Goal: Task Accomplishment & Management: Use online tool/utility

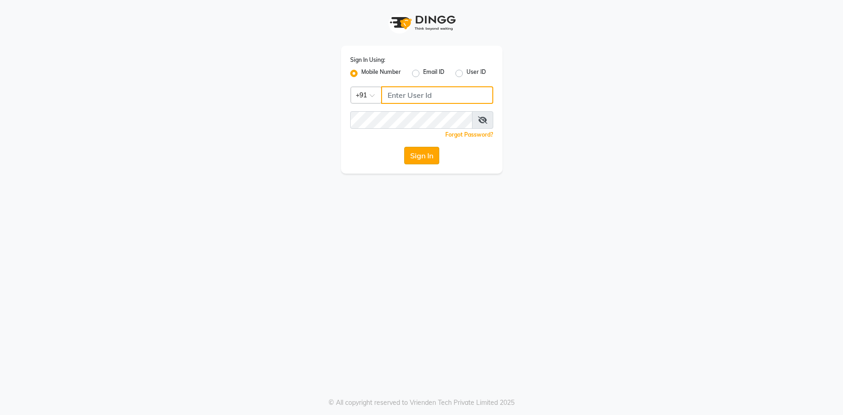
type input "9082053531"
click at [424, 160] on button "Sign In" at bounding box center [421, 156] width 35 height 18
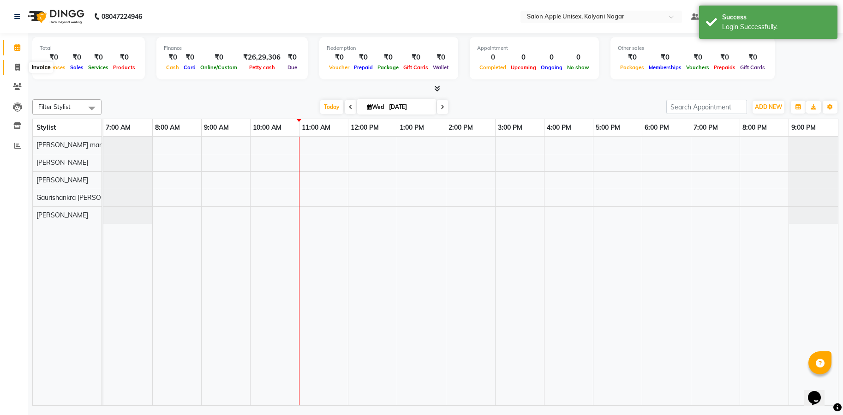
click at [19, 72] on link "Invoice" at bounding box center [14, 67] width 22 height 15
select select "119"
select select "service"
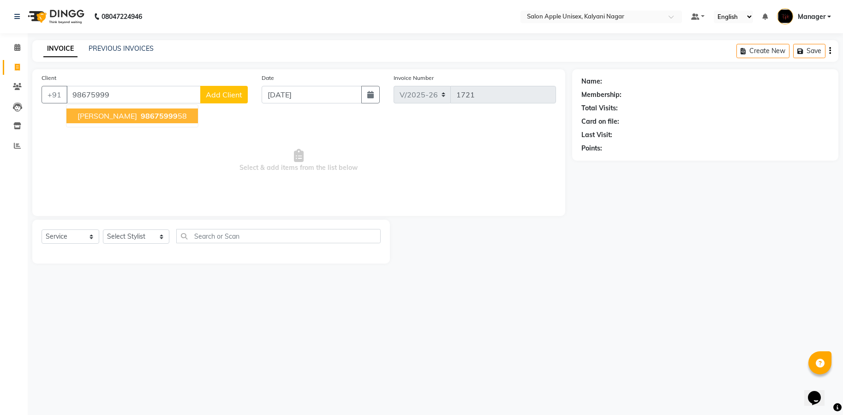
click at [156, 116] on span "98675999" at bounding box center [159, 115] width 37 height 9
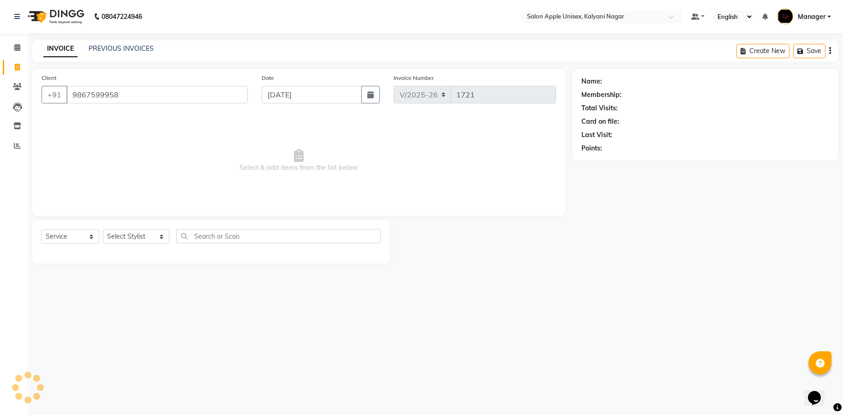
type input "9867599958"
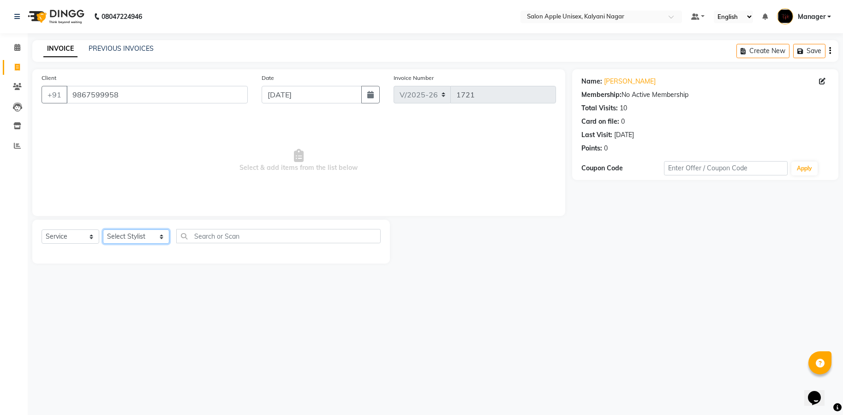
click at [150, 238] on select "Select Stylist [PERSON_NAME] Gaurishankra [PERSON_NAME] (Owner) [PERSON_NAME] M…" at bounding box center [136, 236] width 66 height 14
select select "89816"
click at [103, 229] on select "Select Stylist [PERSON_NAME] Gaurishankra [PERSON_NAME] (Owner) [PERSON_NAME] M…" at bounding box center [136, 236] width 66 height 14
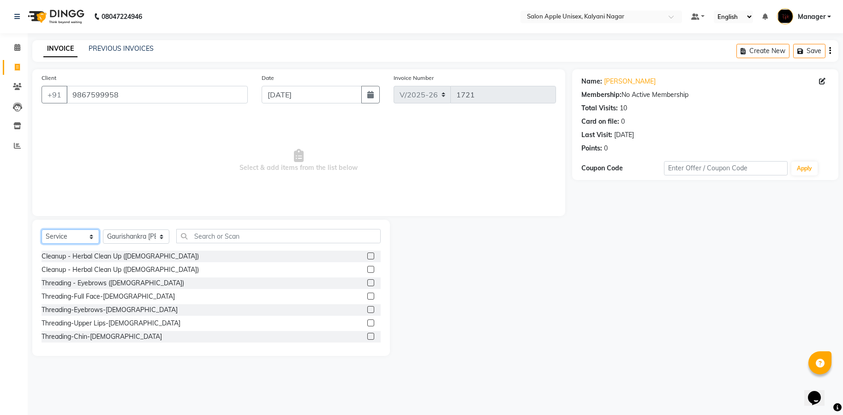
click at [91, 235] on select "Select Service Product Membership Package Voucher Prepaid Gift Card" at bounding box center [71, 236] width 58 height 14
click at [188, 275] on div "Cleanup - Herbal Clean Up ([DEMOGRAPHIC_DATA])" at bounding box center [211, 270] width 339 height 12
click at [367, 294] on label at bounding box center [370, 296] width 7 height 7
click at [367, 294] on input "checkbox" at bounding box center [370, 297] width 6 height 6
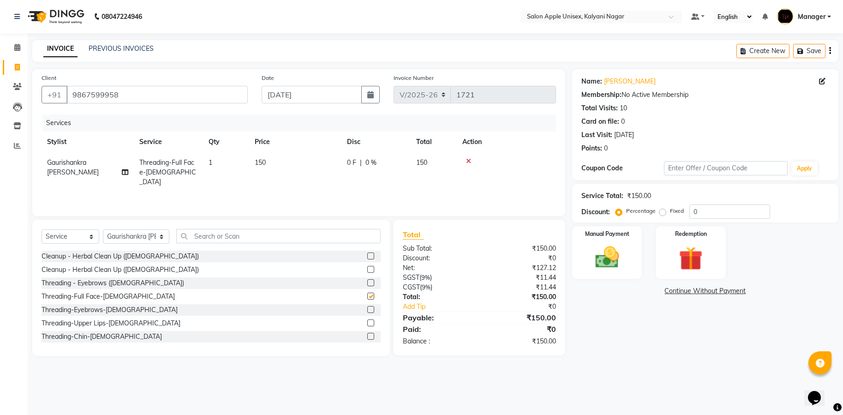
checkbox input "false"
click at [469, 159] on icon at bounding box center [468, 161] width 5 height 6
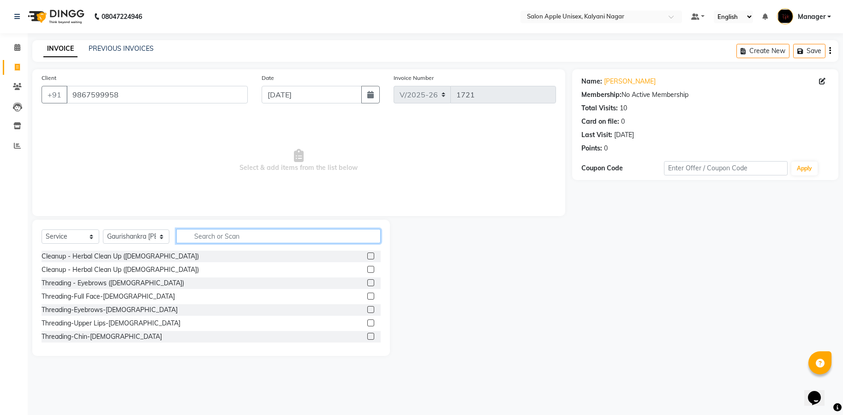
click at [347, 237] on input "text" at bounding box center [278, 236] width 204 height 14
type input "ha"
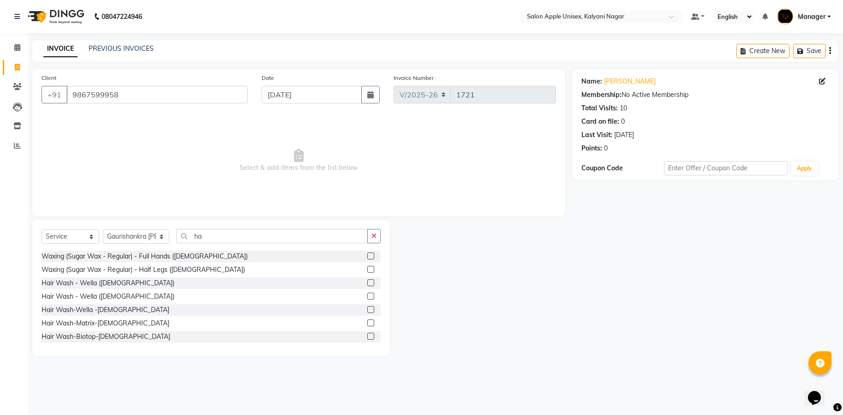
click at [367, 297] on label at bounding box center [370, 296] width 7 height 7
click at [367, 297] on input "checkbox" at bounding box center [370, 297] width 6 height 6
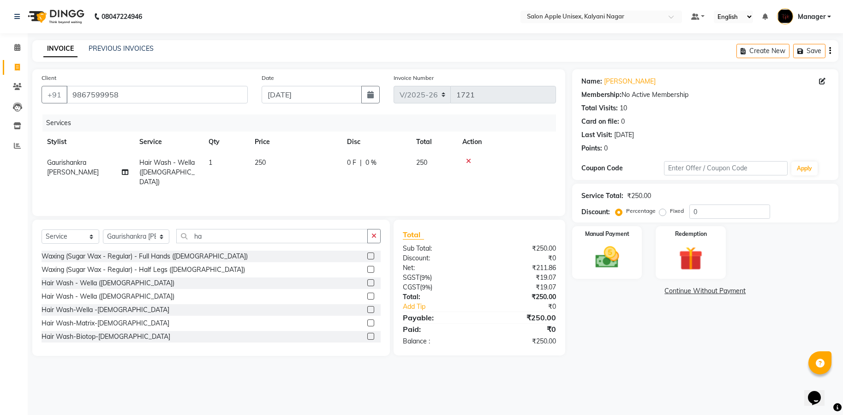
click at [367, 294] on label at bounding box center [370, 296] width 7 height 7
click at [367, 294] on input "checkbox" at bounding box center [370, 297] width 6 height 6
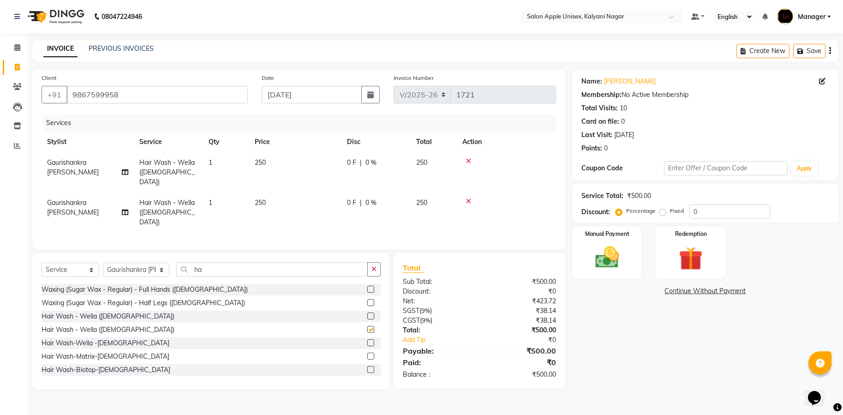
checkbox input "false"
click at [593, 255] on img at bounding box center [607, 257] width 40 height 29
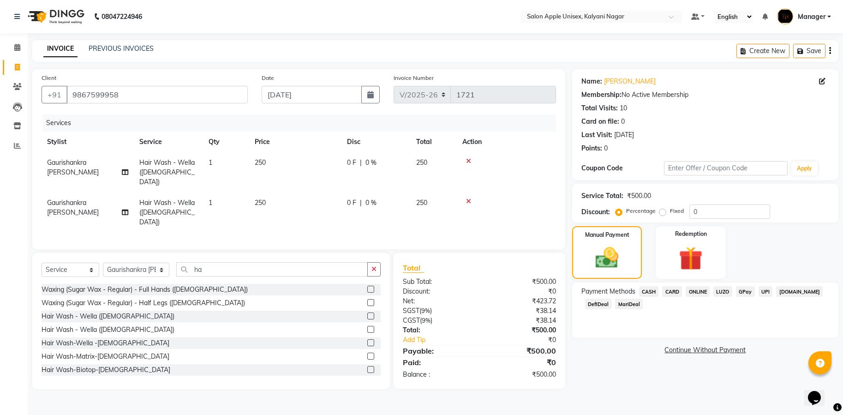
click at [691, 294] on span "ONLINE" at bounding box center [698, 291] width 24 height 11
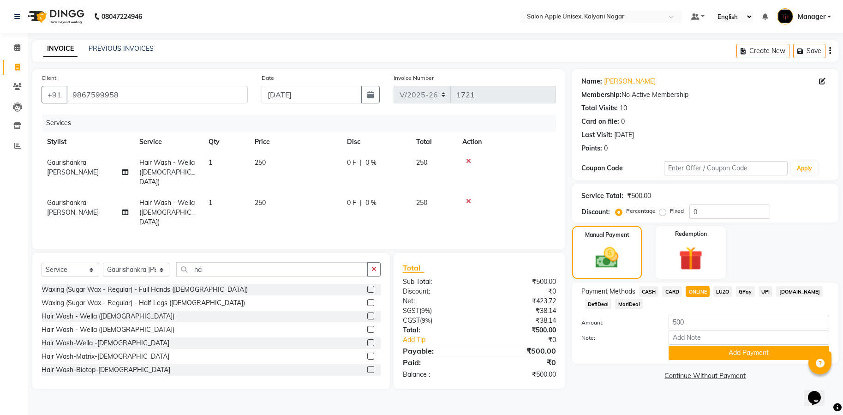
click at [649, 292] on span "CASH" at bounding box center [649, 291] width 20 height 11
click at [757, 354] on button "Add Payment" at bounding box center [749, 353] width 161 height 14
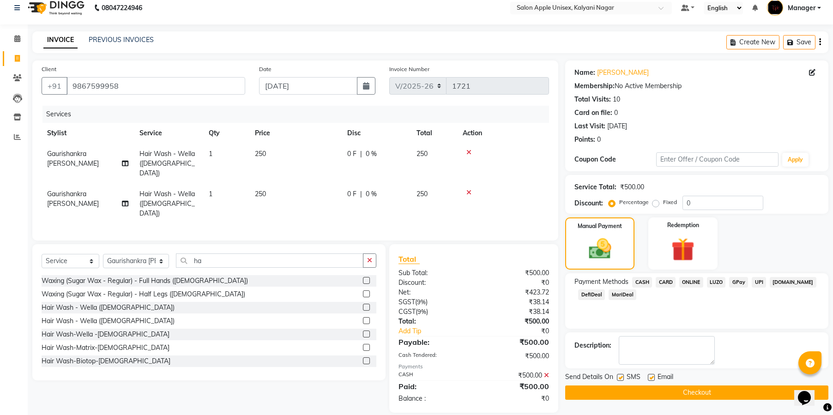
scroll to position [12, 0]
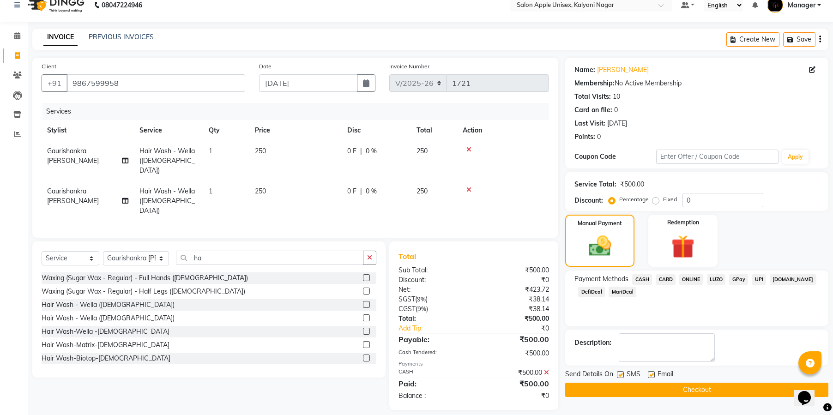
click at [618, 374] on label at bounding box center [620, 374] width 7 height 7
click at [618, 374] on input "checkbox" at bounding box center [620, 375] width 6 height 6
checkbox input "false"
click at [652, 378] on div at bounding box center [651, 376] width 6 height 10
click at [652, 375] on label at bounding box center [651, 374] width 7 height 7
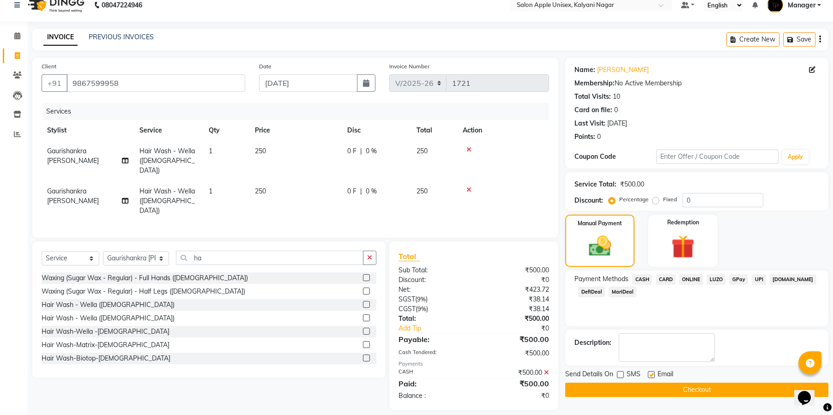
click at [652, 375] on input "checkbox" at bounding box center [651, 375] width 6 height 6
checkbox input "false"
click at [657, 387] on button "Checkout" at bounding box center [696, 390] width 263 height 14
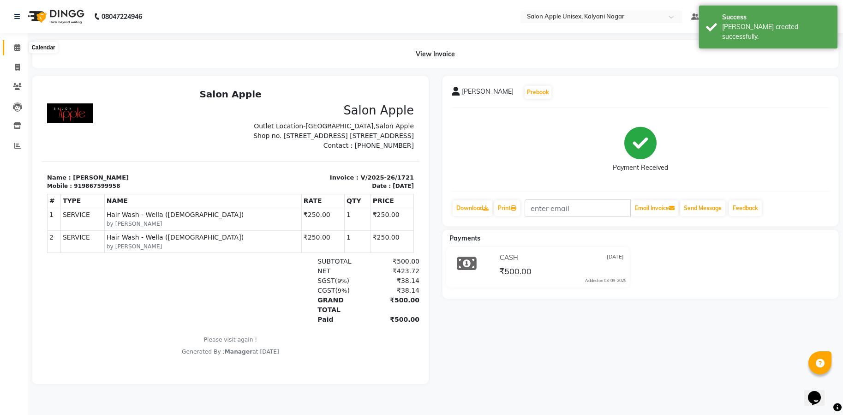
click at [17, 46] on icon at bounding box center [17, 47] width 6 height 7
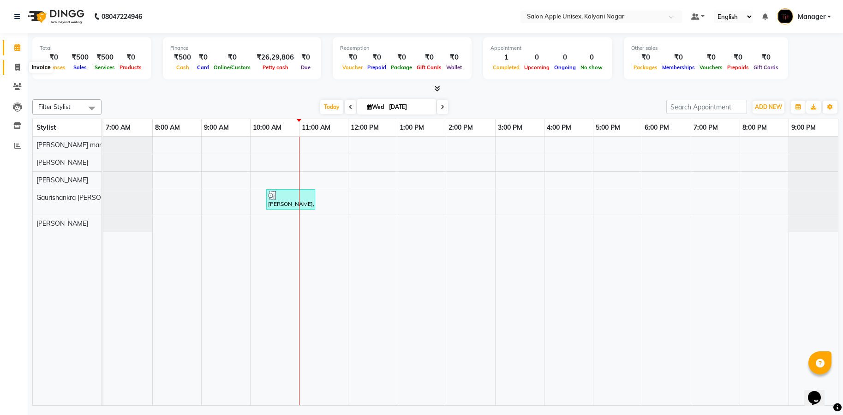
click at [18, 69] on icon at bounding box center [17, 67] width 5 height 7
select select "service"
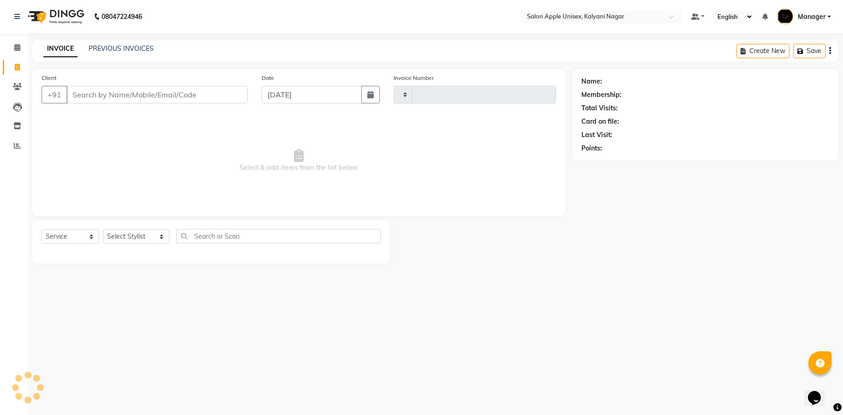
type input "1722"
select select "119"
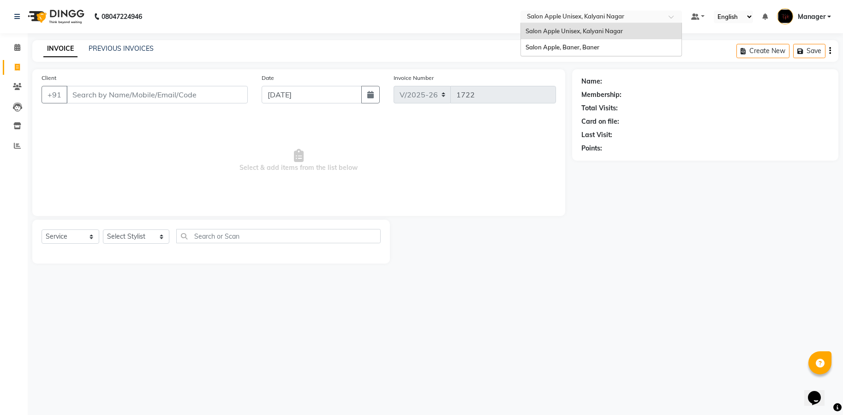
click at [672, 22] on ng-select "Select Location × Salon Apple Unisex, [GEOGRAPHIC_DATA] Salon Apple Unisex, [GE…" at bounding box center [602, 17] width 162 height 12
click at [657, 43] on div "Salon Apple, Baner, Baner" at bounding box center [601, 47] width 161 height 17
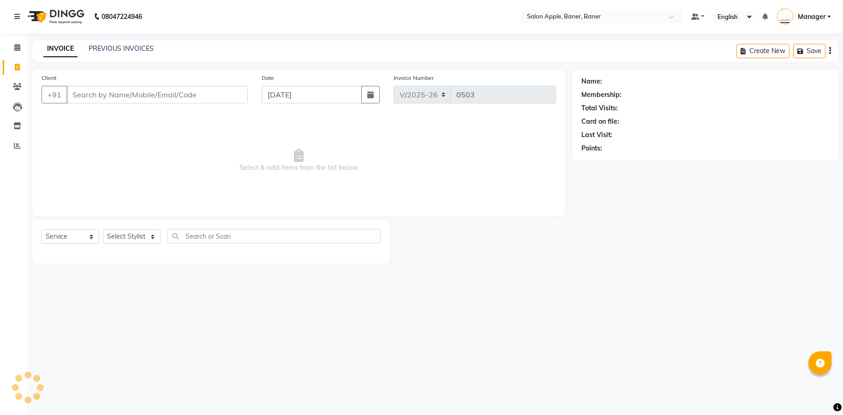
select select "771"
select select "service"
click at [15, 44] on icon at bounding box center [17, 47] width 6 height 7
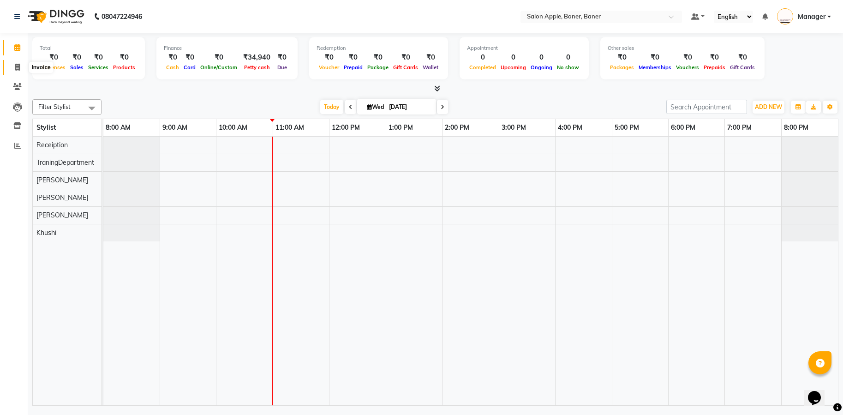
click at [17, 69] on icon at bounding box center [17, 67] width 5 height 7
select select "771"
select select "service"
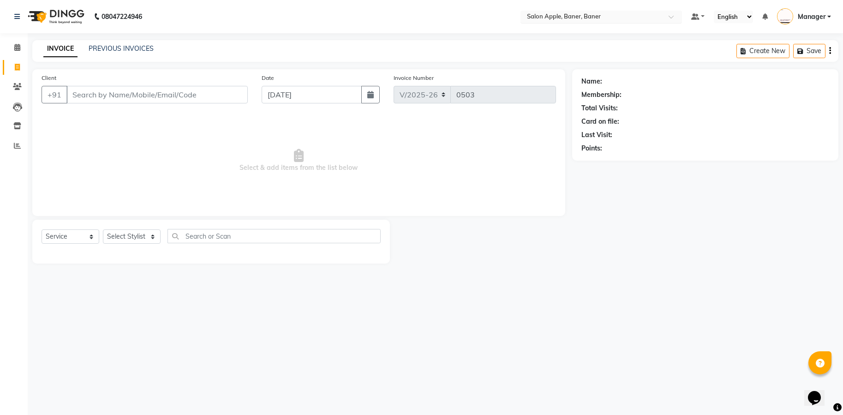
click at [669, 18] on span at bounding box center [675, 19] width 12 height 9
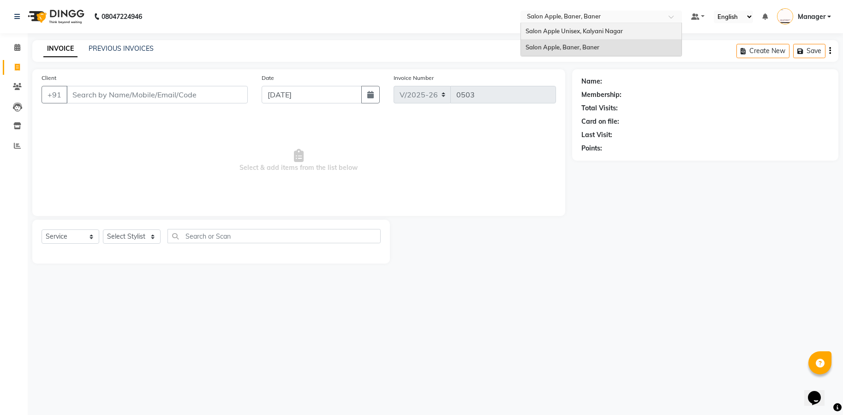
click at [647, 35] on div "Salon Apple Unisex, Kalyani Nagar" at bounding box center [601, 31] width 161 height 17
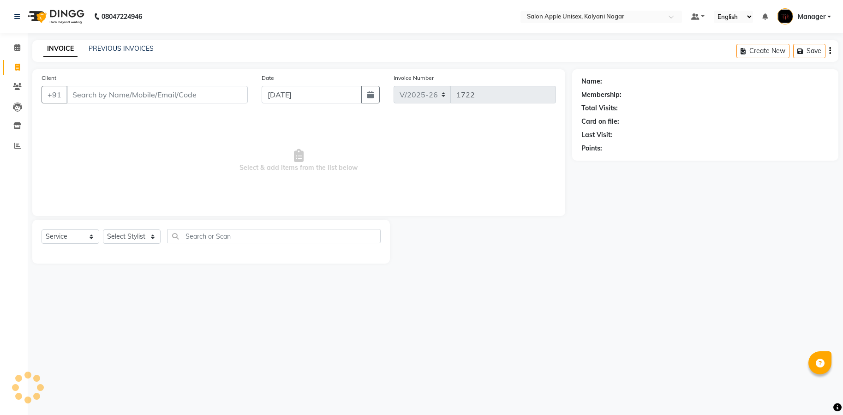
select select "119"
select select "service"
